Goal: Task Accomplishment & Management: Manage account settings

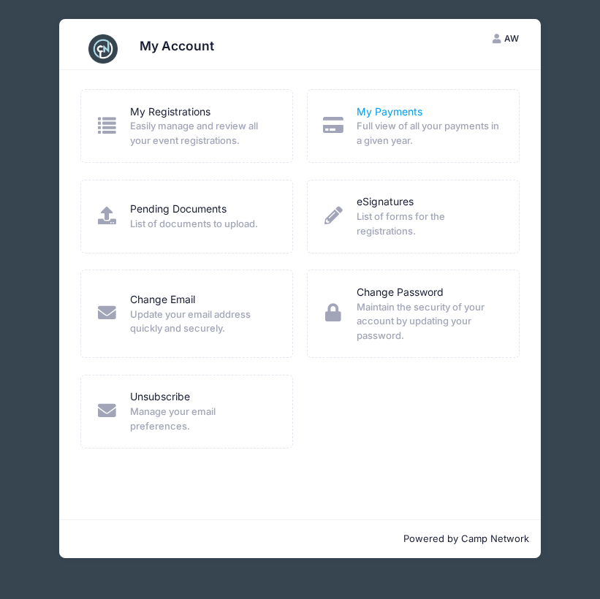
click at [392, 107] on link "My Payments" at bounding box center [390, 111] width 66 height 15
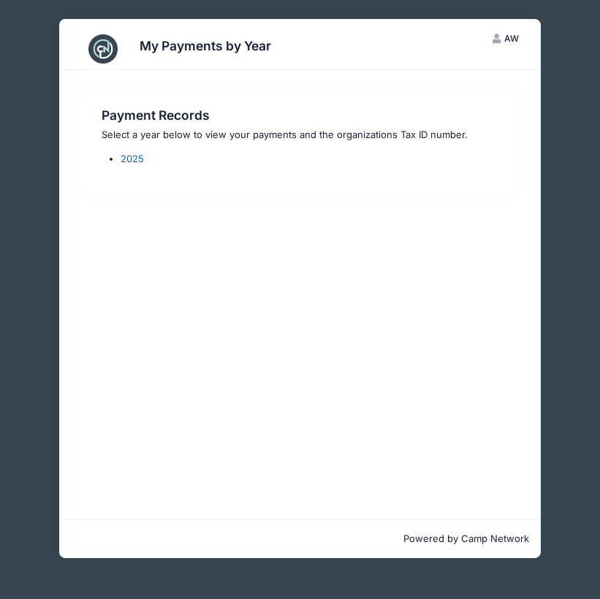
click at [132, 158] on link "2025" at bounding box center [132, 159] width 23 height 12
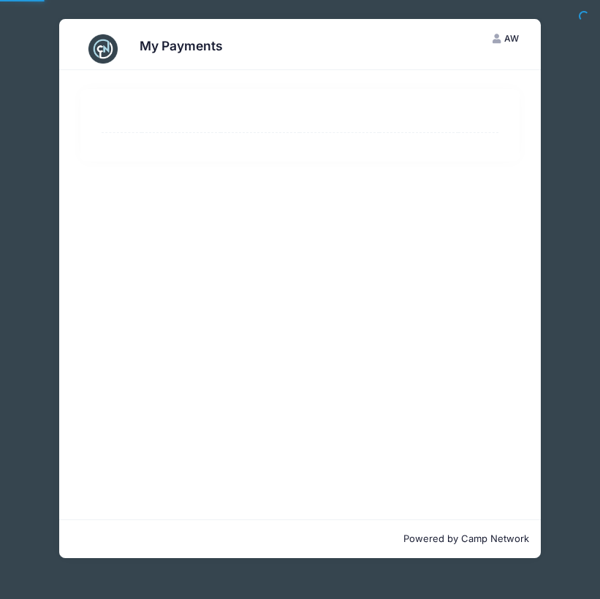
select select "10"
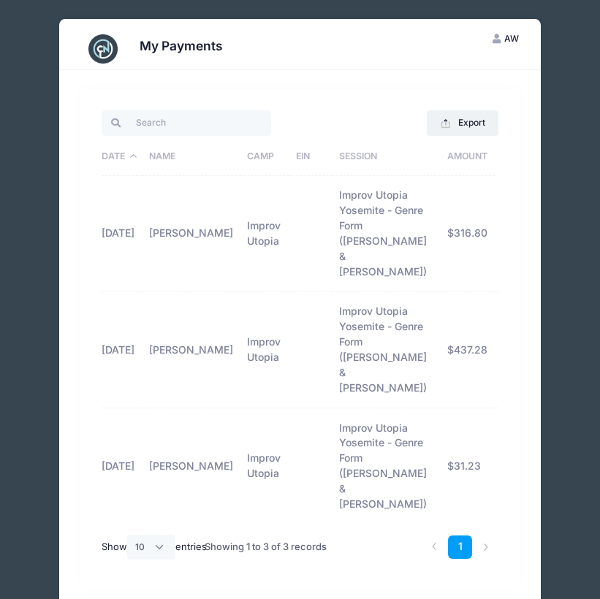
click at [499, 39] on icon "button" at bounding box center [498, 39] width 12 height 0
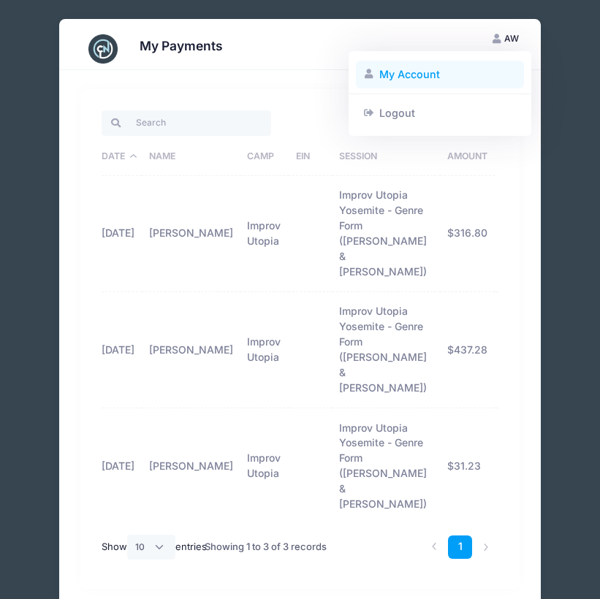
click at [410, 73] on link "My Account" at bounding box center [440, 75] width 169 height 28
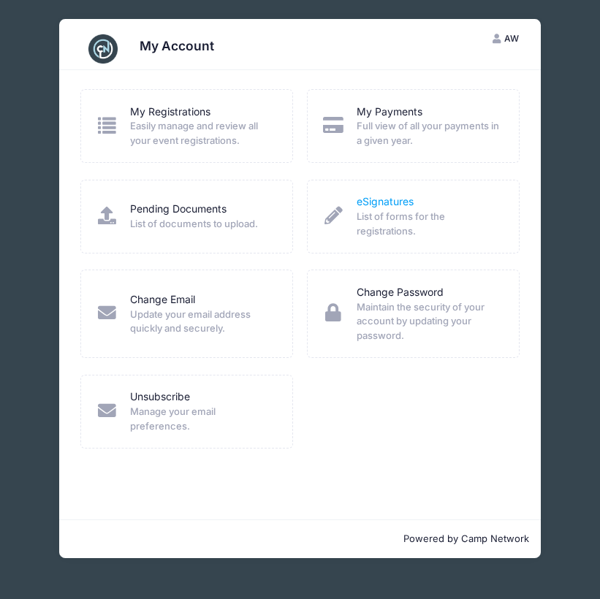
click at [378, 201] on link "eSignatures" at bounding box center [385, 201] width 57 height 15
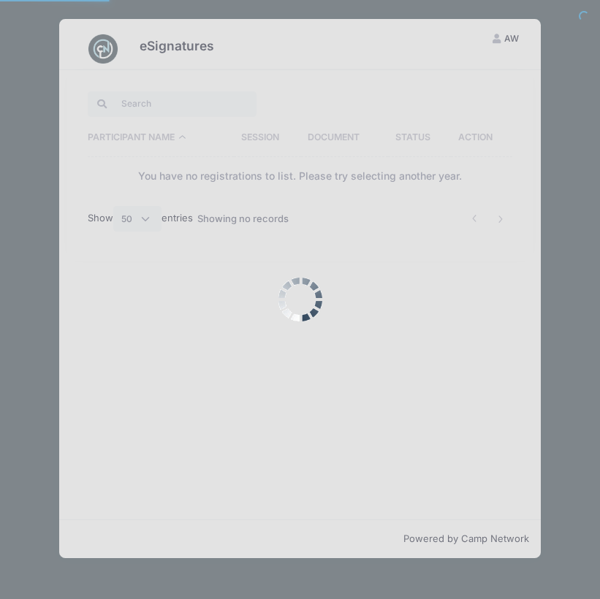
select select "50"
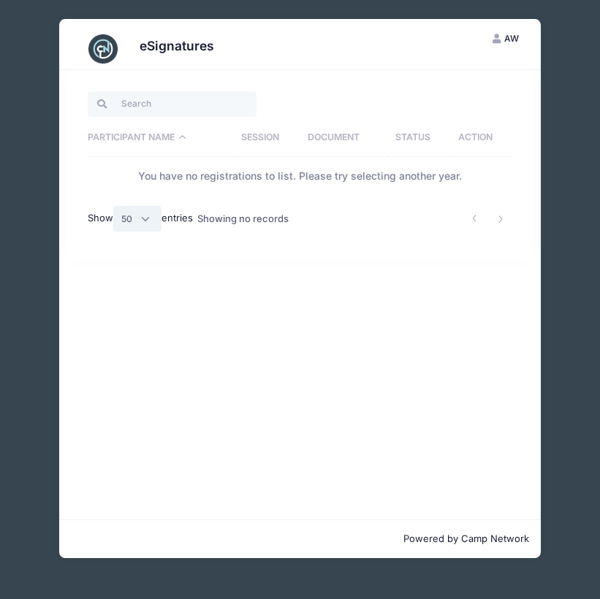
click at [145, 220] on select "All 10 25 50" at bounding box center [137, 218] width 48 height 25
click at [148, 216] on select "All 10 25 50" at bounding box center [137, 218] width 48 height 25
click at [495, 32] on button "AW Annika Wines" at bounding box center [505, 38] width 52 height 25
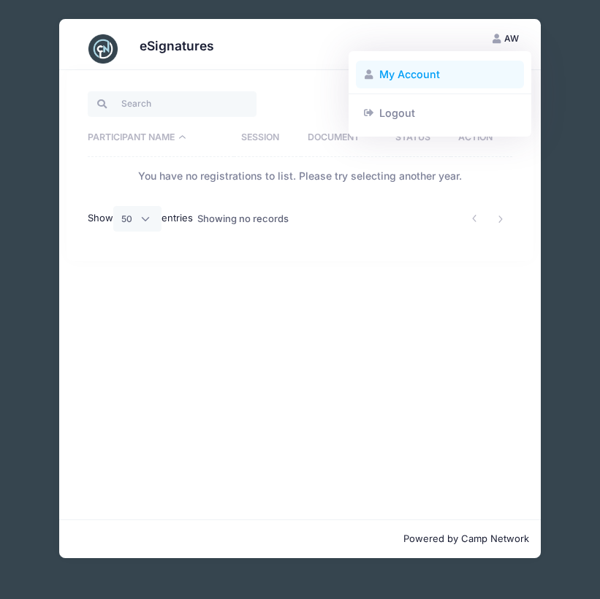
click at [403, 81] on link "My Account" at bounding box center [440, 75] width 169 height 28
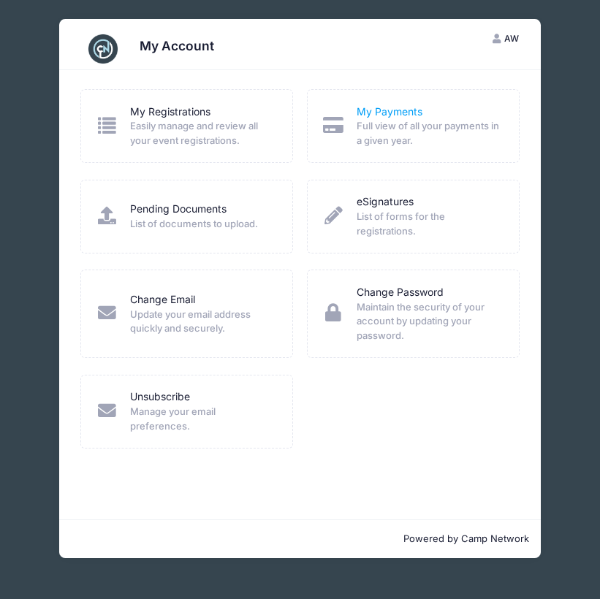
click at [389, 107] on link "My Payments" at bounding box center [390, 111] width 66 height 15
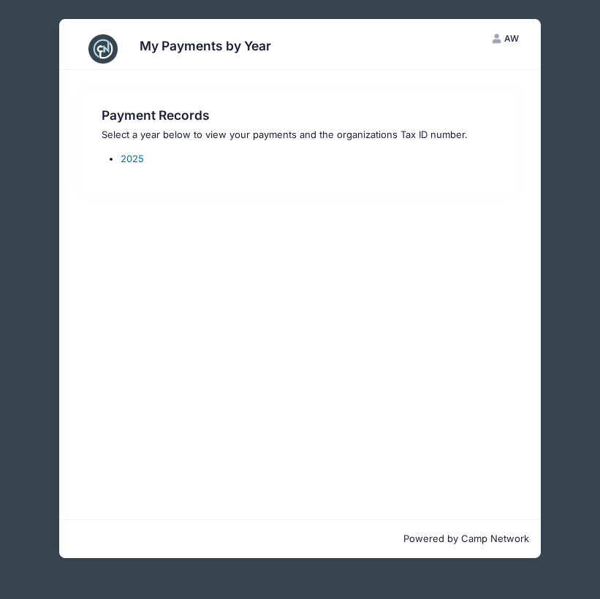
click at [132, 161] on link "2025" at bounding box center [132, 159] width 23 height 12
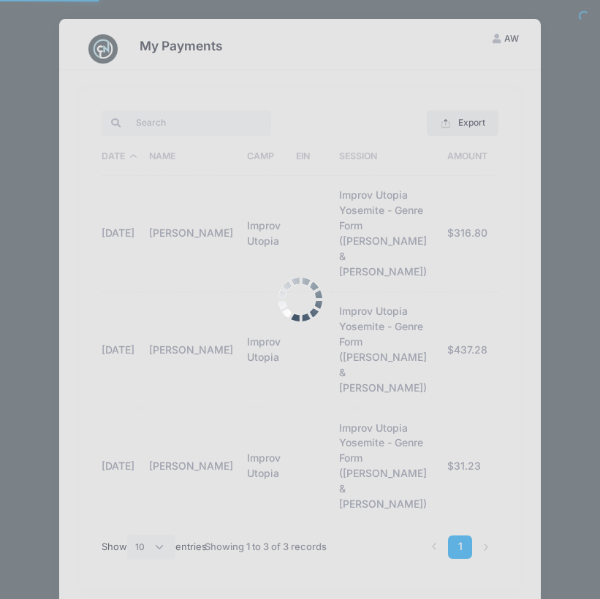
select select "10"
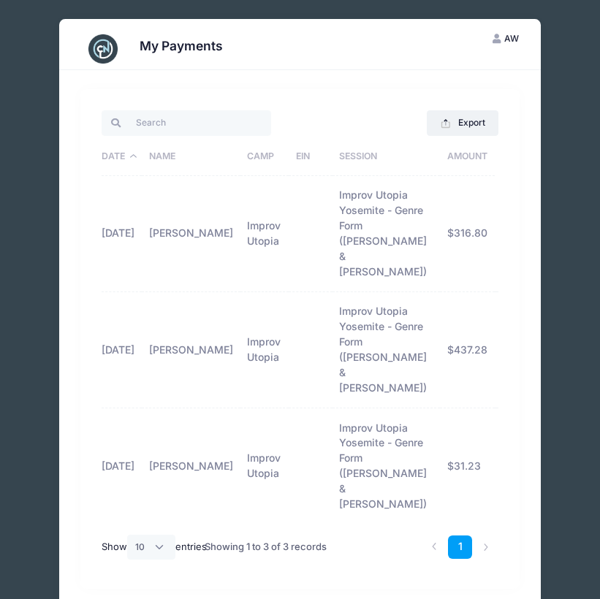
click at [395, 209] on td "Improv Utopia Yosemite - Genre Form ([PERSON_NAME] & [PERSON_NAME])" at bounding box center [385, 234] width 107 height 116
click at [344, 304] on td "Improv Utopia Yosemite - Genre Form (Nick Armstrong & Jessica Young)" at bounding box center [385, 350] width 107 height 116
drag, startPoint x: 323, startPoint y: 416, endPoint x: 315, endPoint y: 416, distance: 8.1
click at [332, 416] on td "Improv Utopia Yosemite - Genre Form (Nick Armstrong & Jessica Young)" at bounding box center [385, 465] width 107 height 115
click at [271, 411] on td "Improv Utopia" at bounding box center [264, 465] width 48 height 115
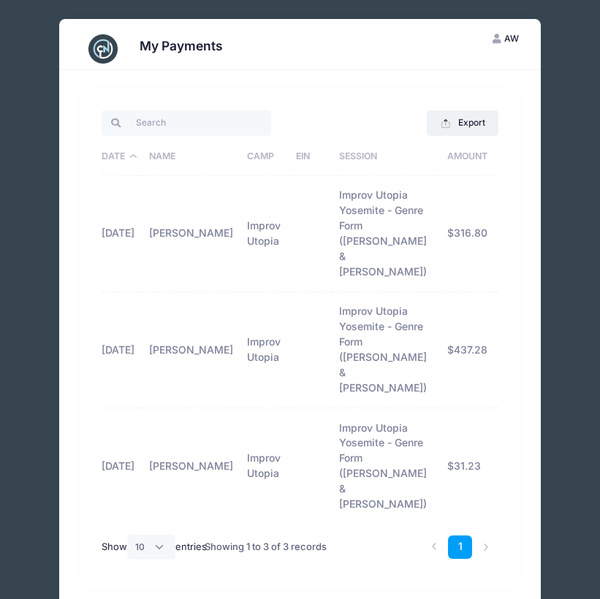
click at [499, 45] on button "AW Annika Wines" at bounding box center [505, 38] width 52 height 25
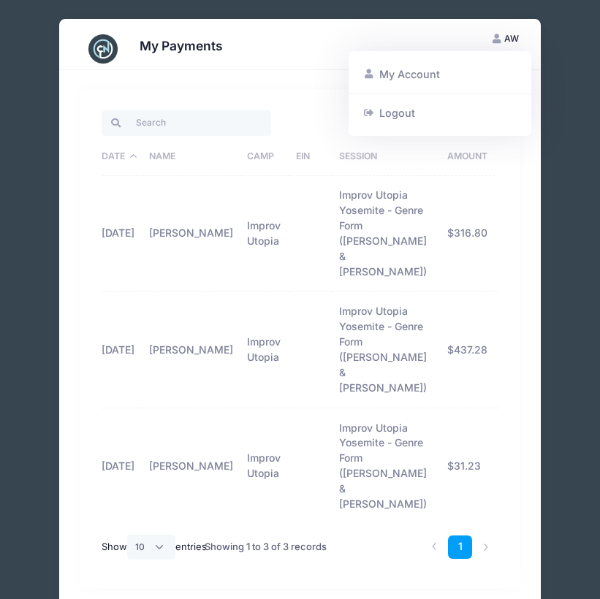
click at [402, 75] on link "My Account" at bounding box center [440, 75] width 169 height 28
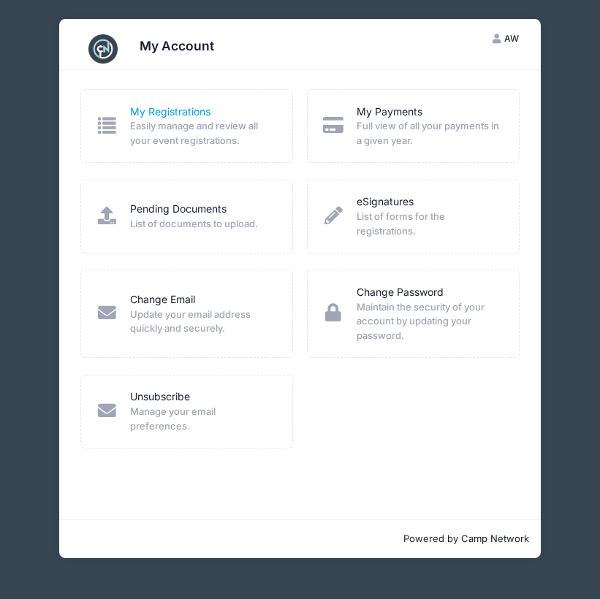
click at [180, 108] on link "My Registrations" at bounding box center [170, 111] width 80 height 15
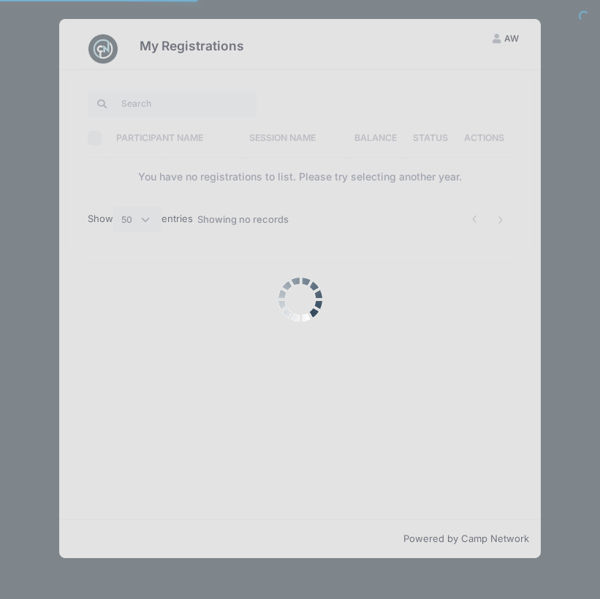
select select "50"
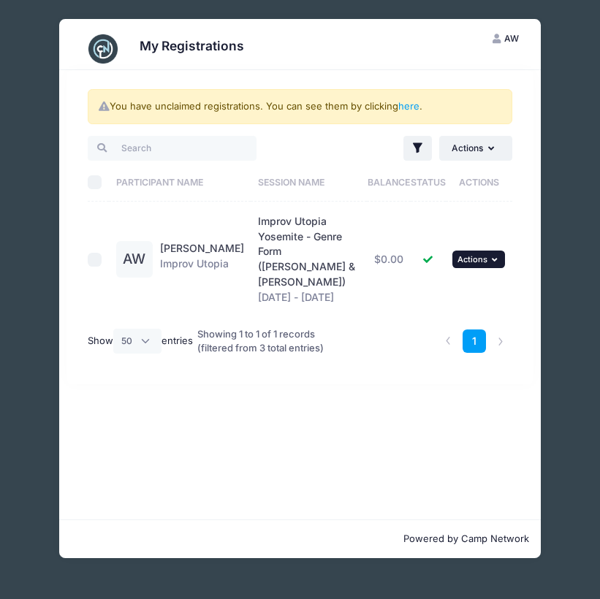
click at [487, 251] on button "... Actions" at bounding box center [478, 260] width 53 height 18
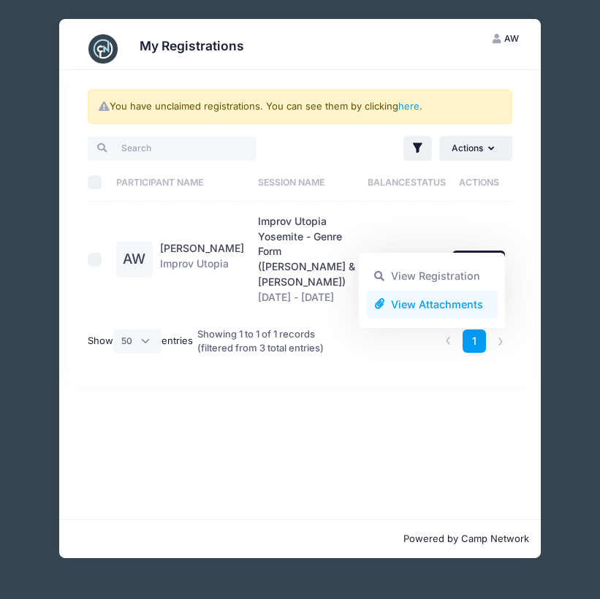
click at [425, 314] on link "View Attachments" at bounding box center [432, 304] width 132 height 28
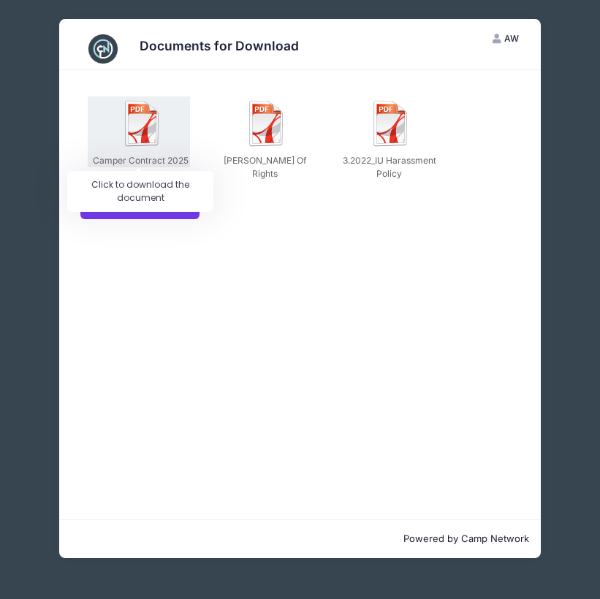
click at [143, 140] on img at bounding box center [142, 123] width 47 height 47
